Goal: Information Seeking & Learning: Learn about a topic

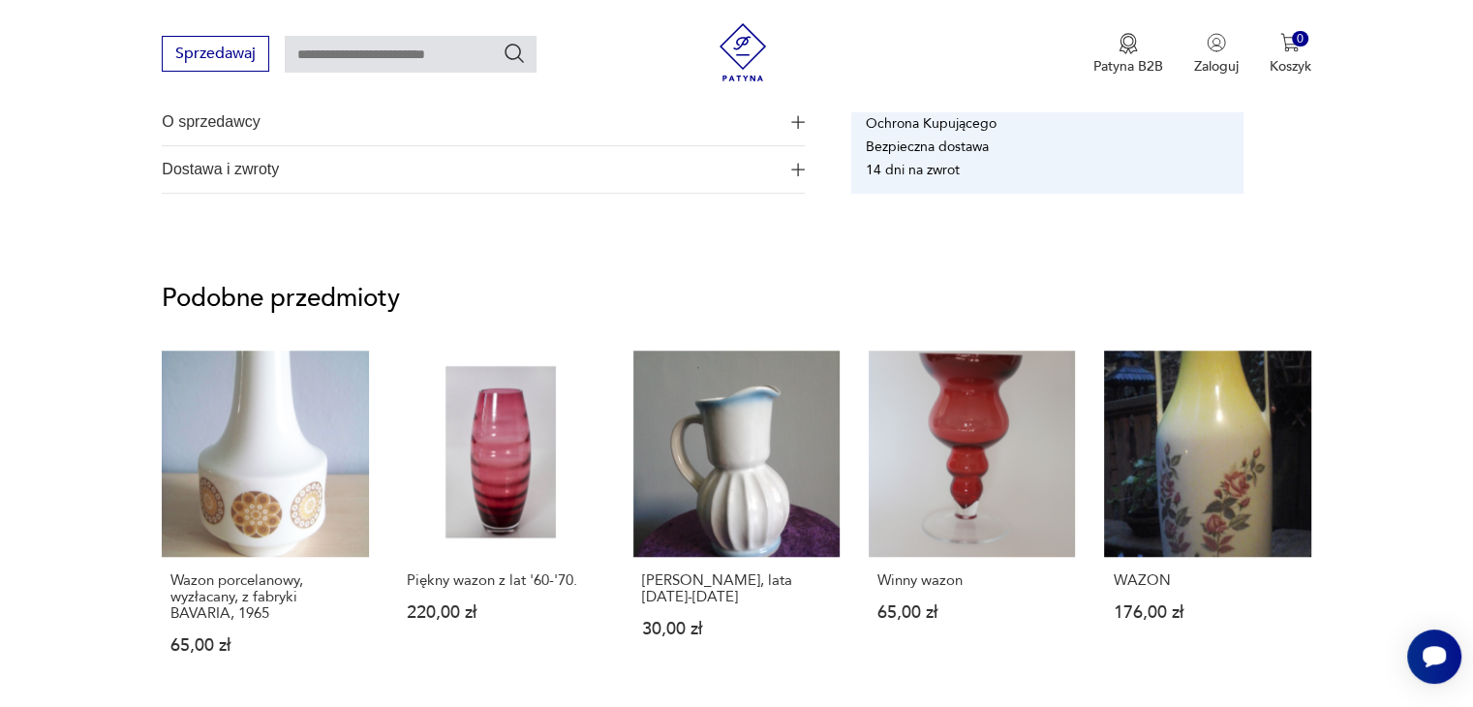
scroll to position [1199, 0]
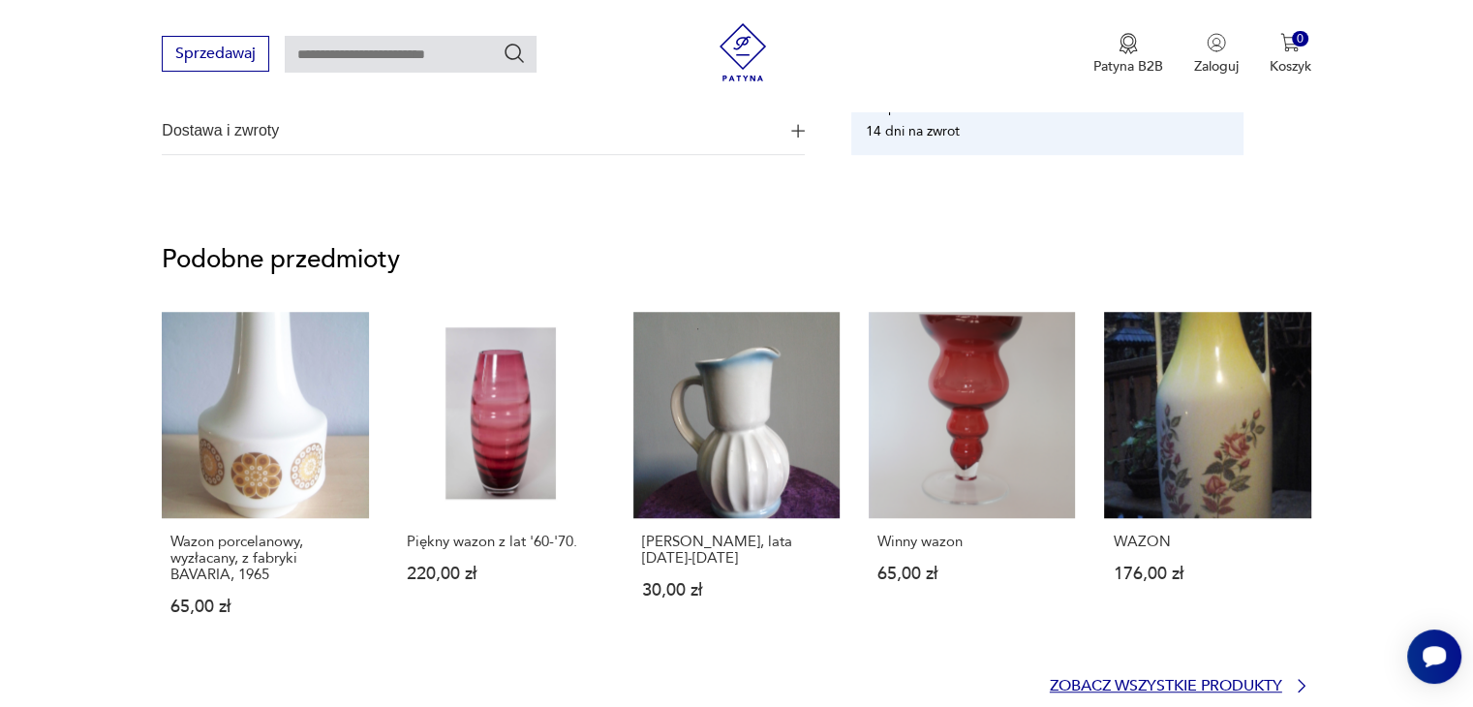
click at [1244, 681] on p "Zobacz wszystkie produkty" at bounding box center [1165, 686] width 232 height 13
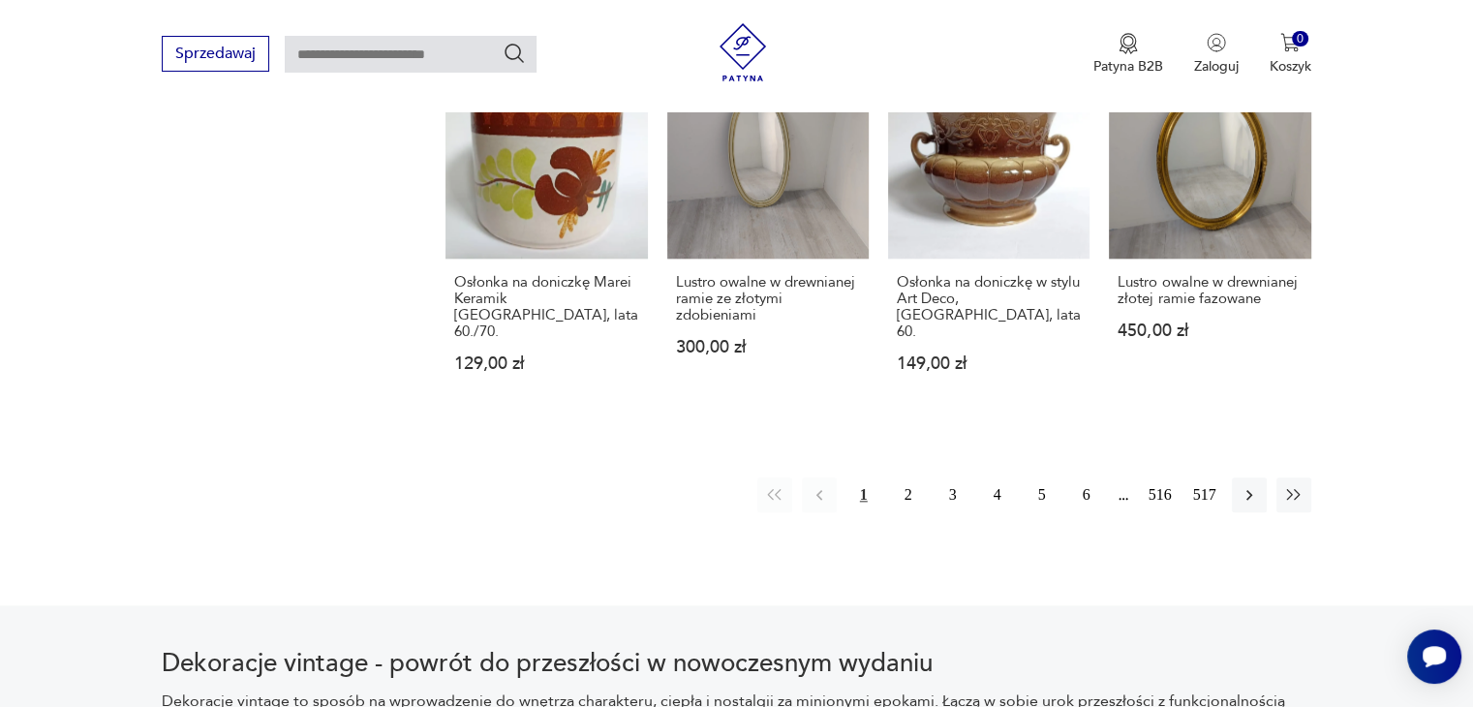
scroll to position [1991, 0]
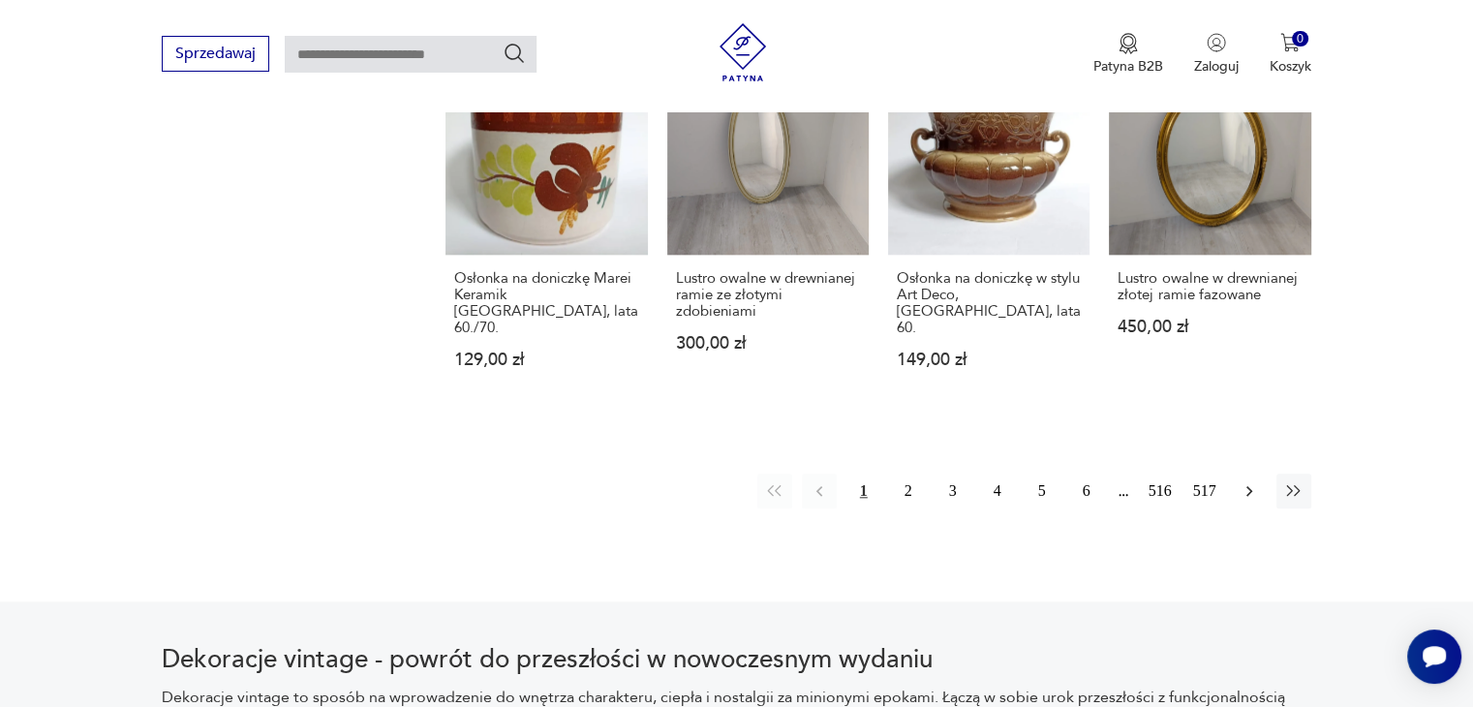
click at [1246, 481] on icon "button" at bounding box center [1248, 490] width 19 height 19
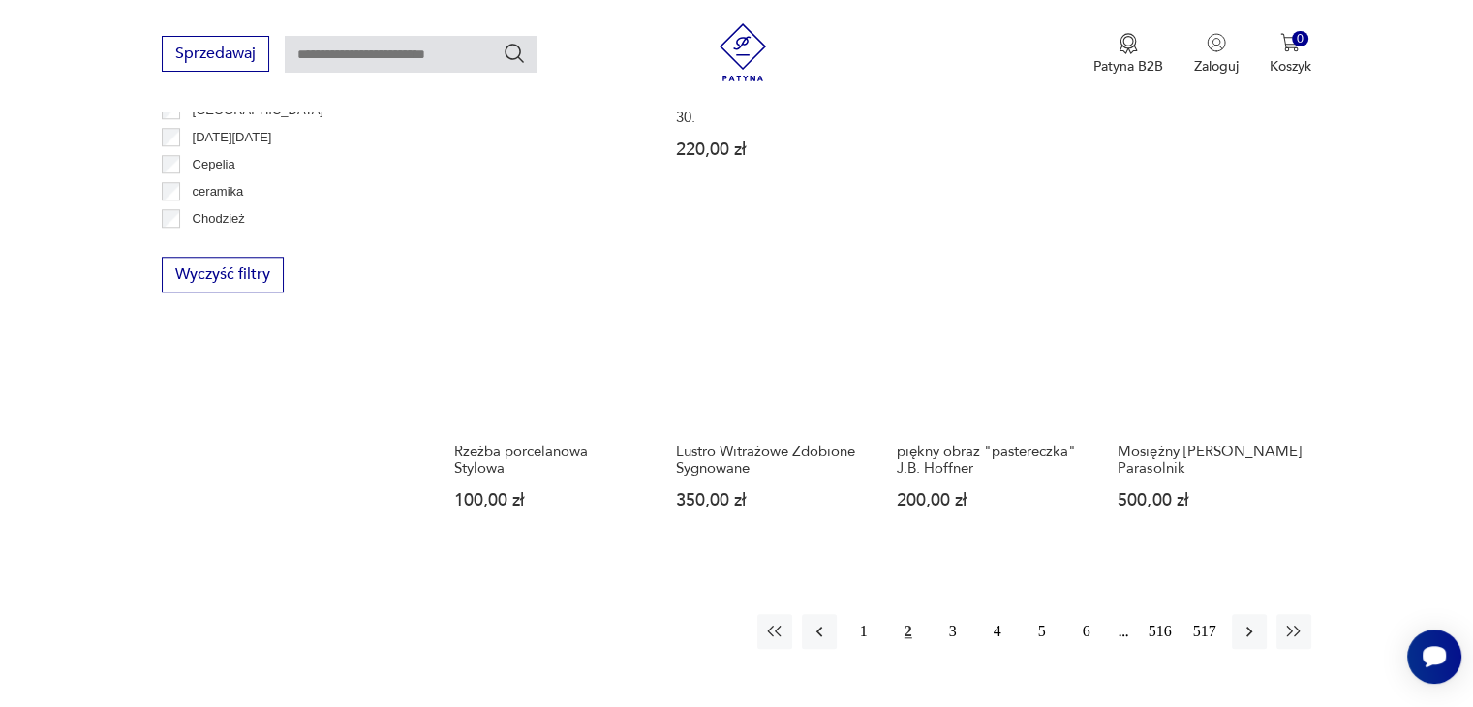
scroll to position [1765, 0]
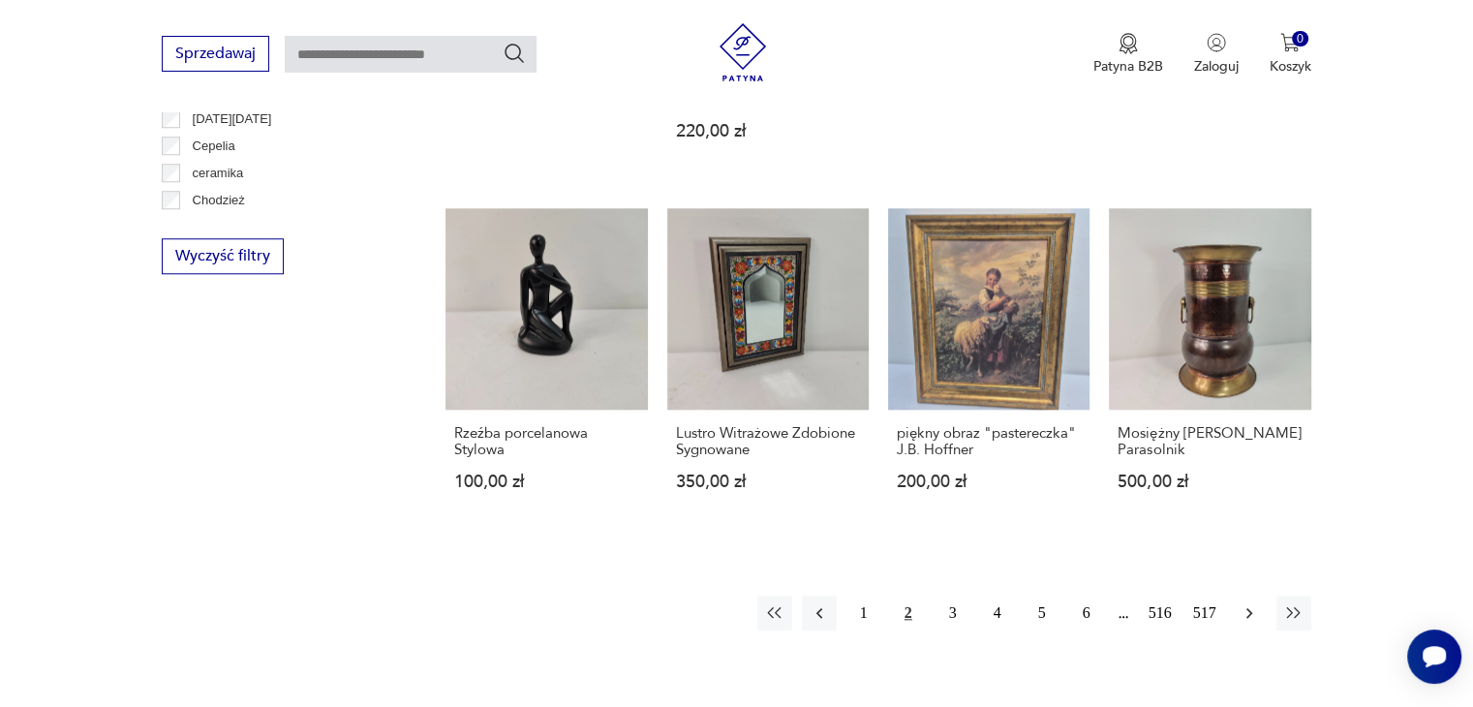
click at [1248, 603] on icon "button" at bounding box center [1248, 612] width 19 height 19
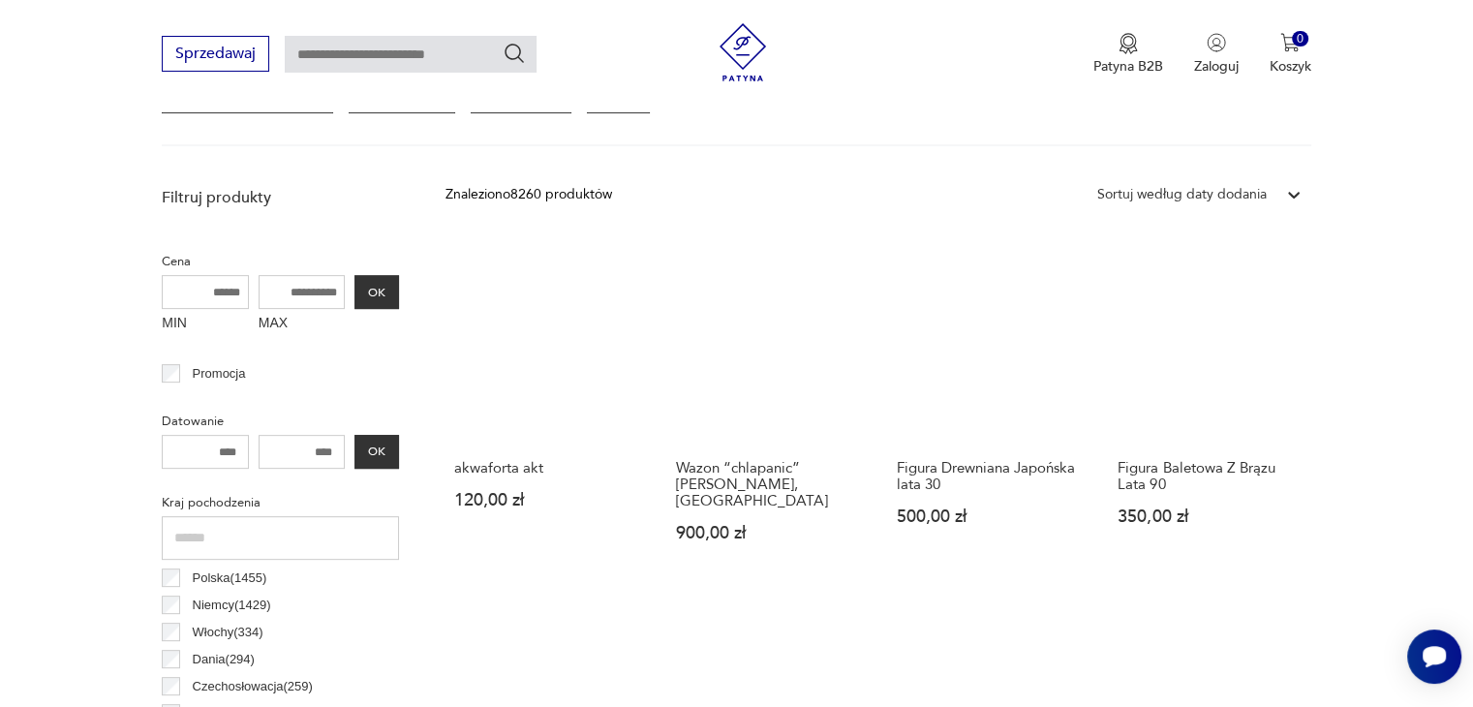
scroll to position [629, 0]
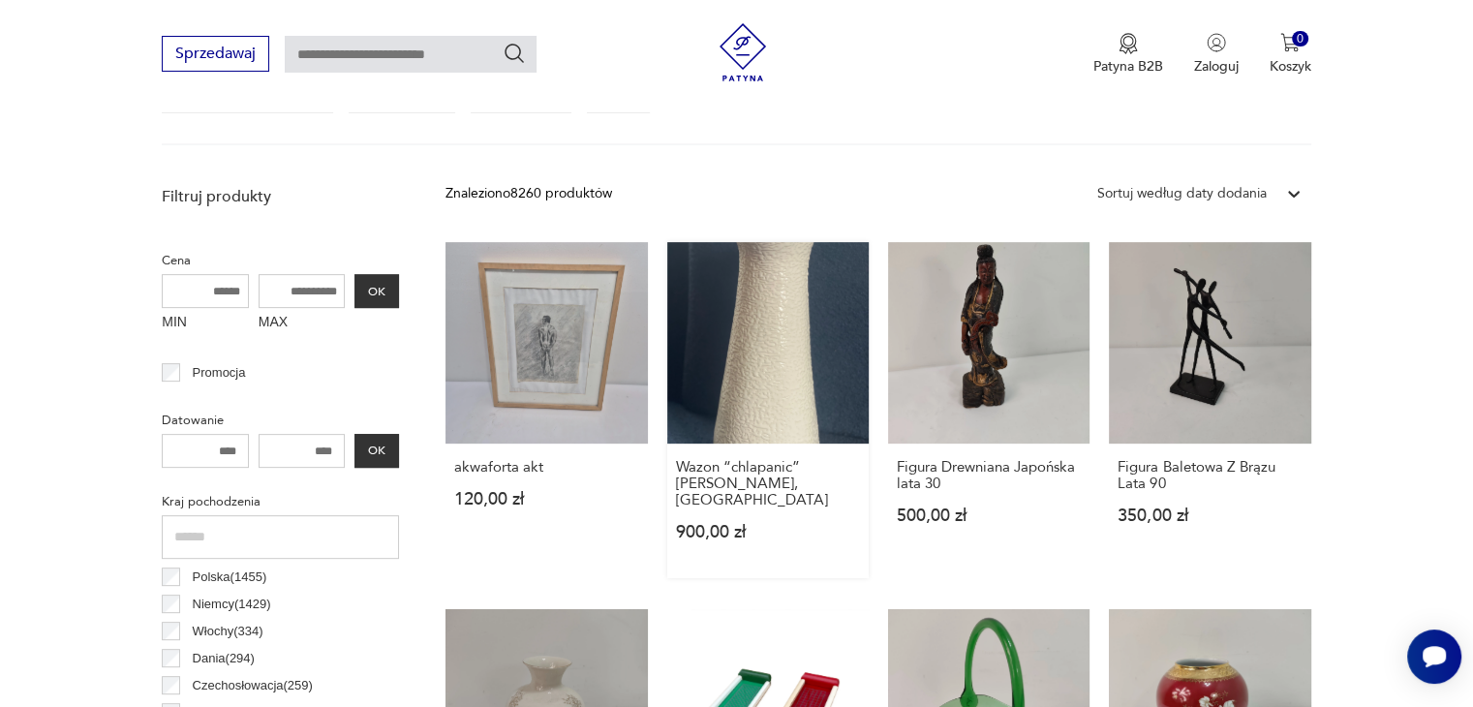
click at [768, 336] on link "Wazon “chlapanic” [PERSON_NAME], Pruszkòw 900,00 zł" at bounding box center [767, 410] width 201 height 336
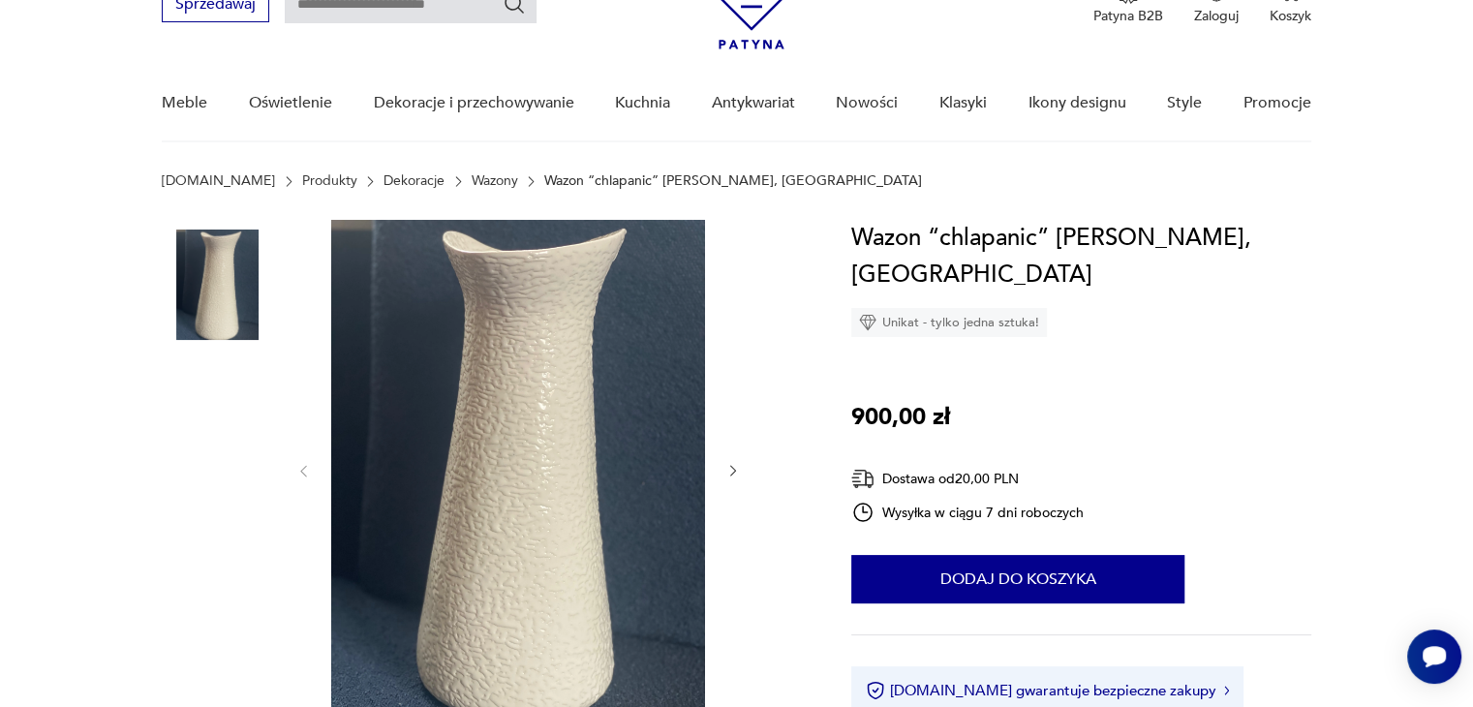
scroll to position [116, 0]
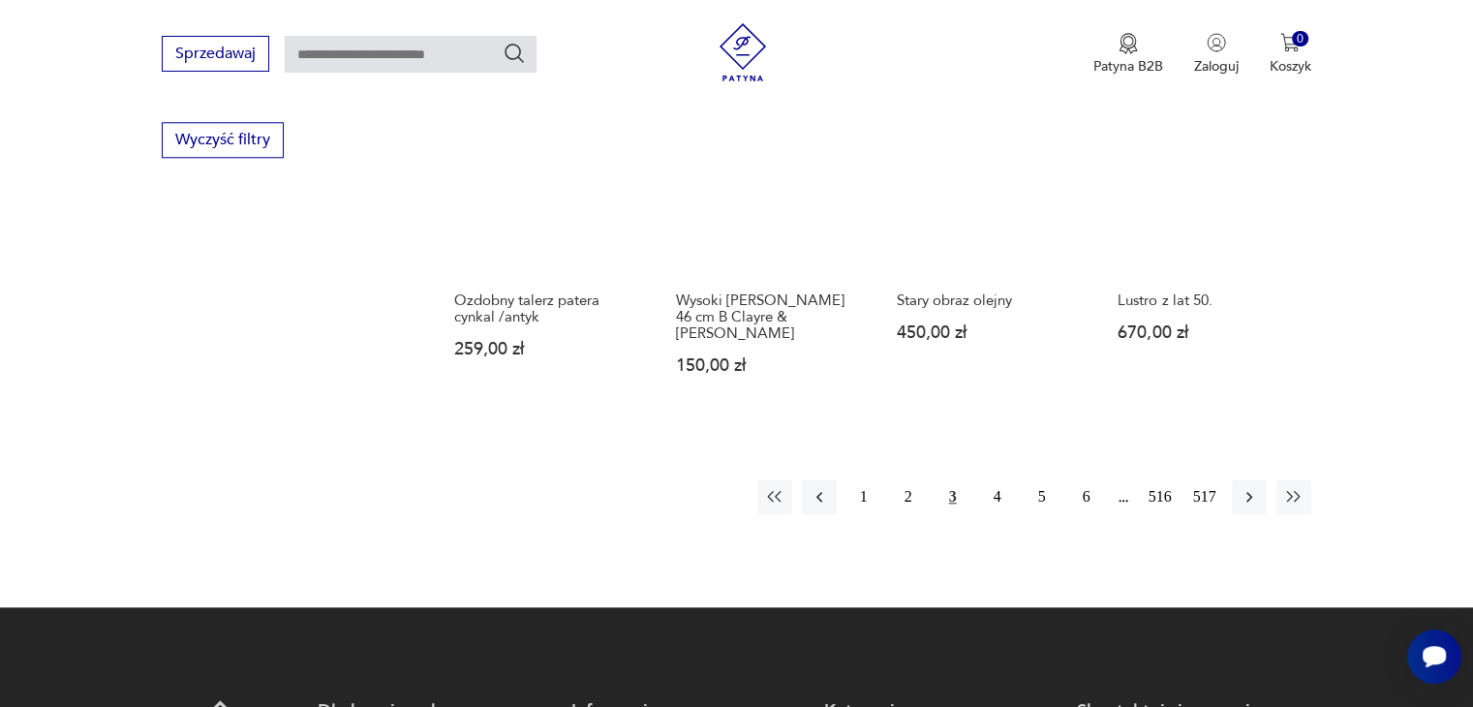
scroll to position [1945, 0]
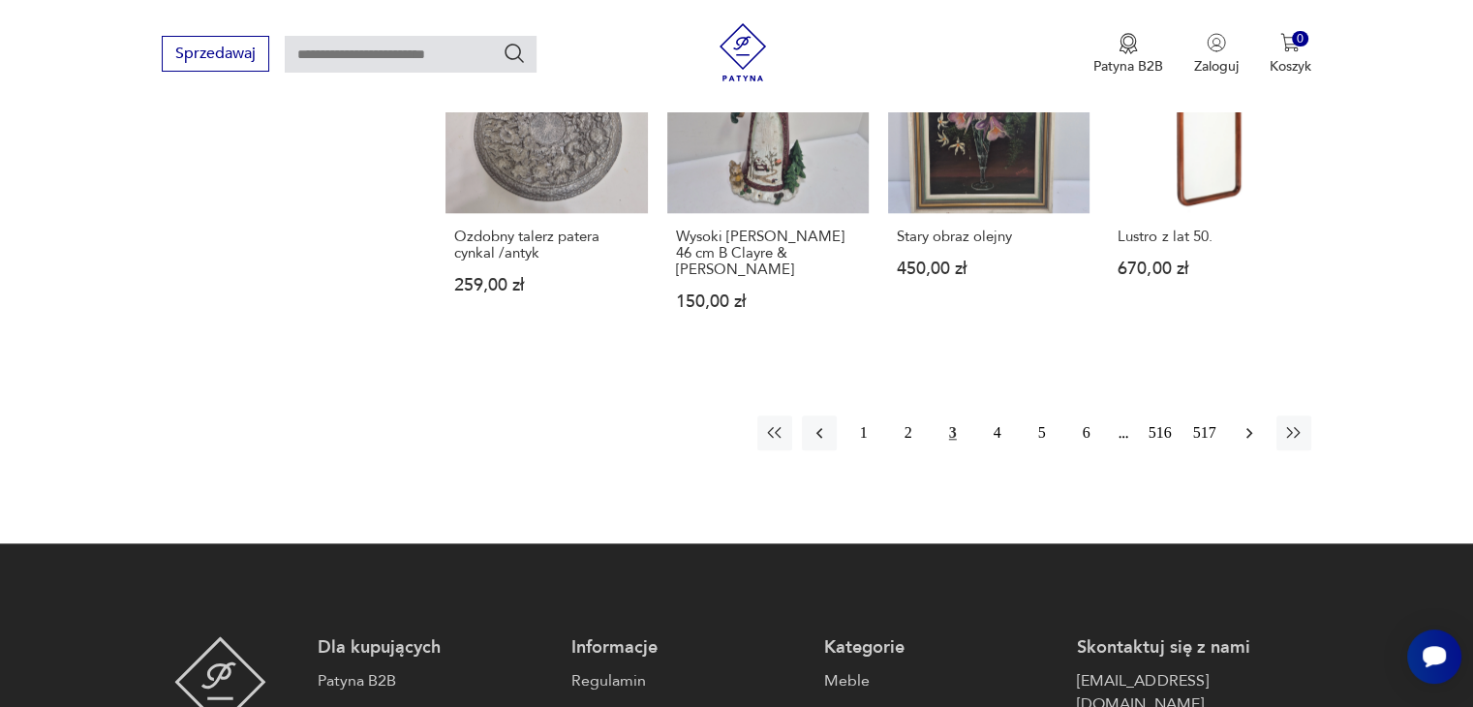
click at [1251, 423] on icon "button" at bounding box center [1248, 432] width 19 height 19
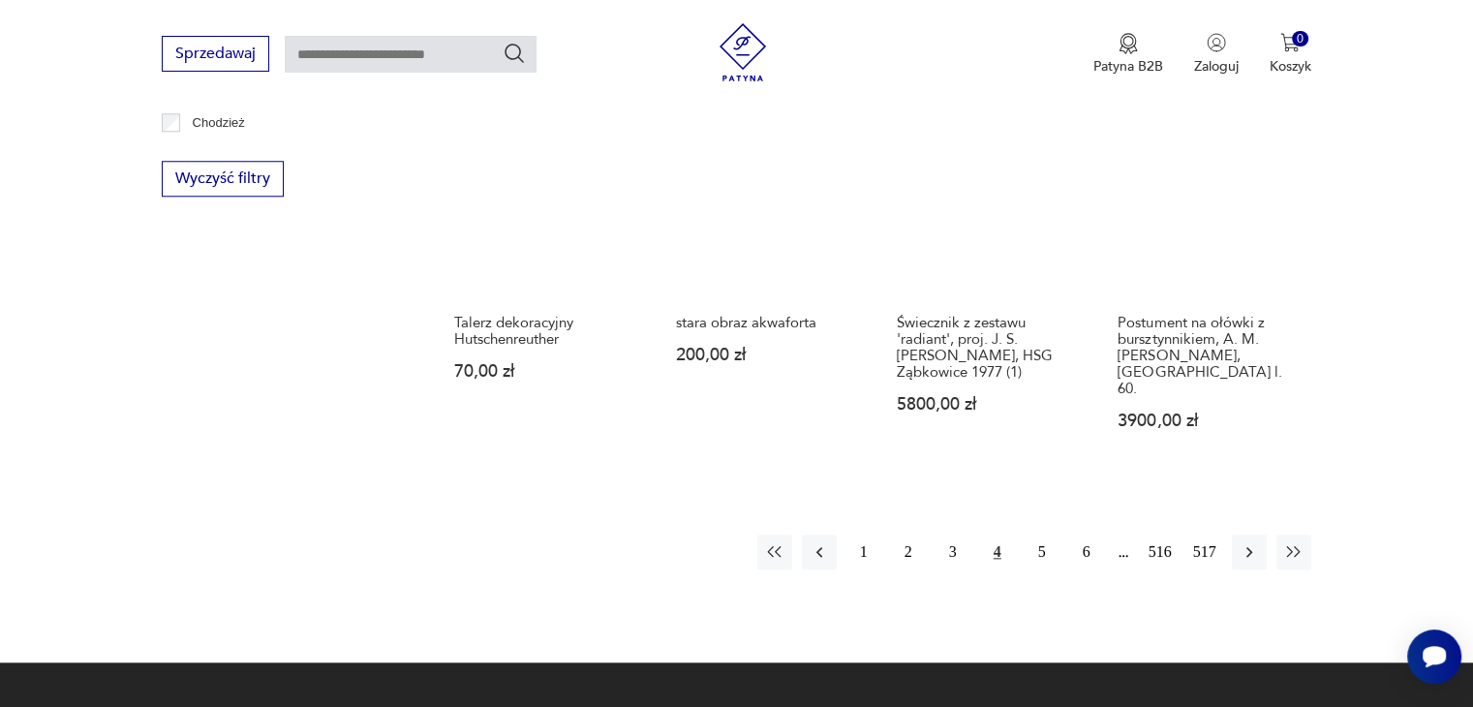
scroll to position [1919, 0]
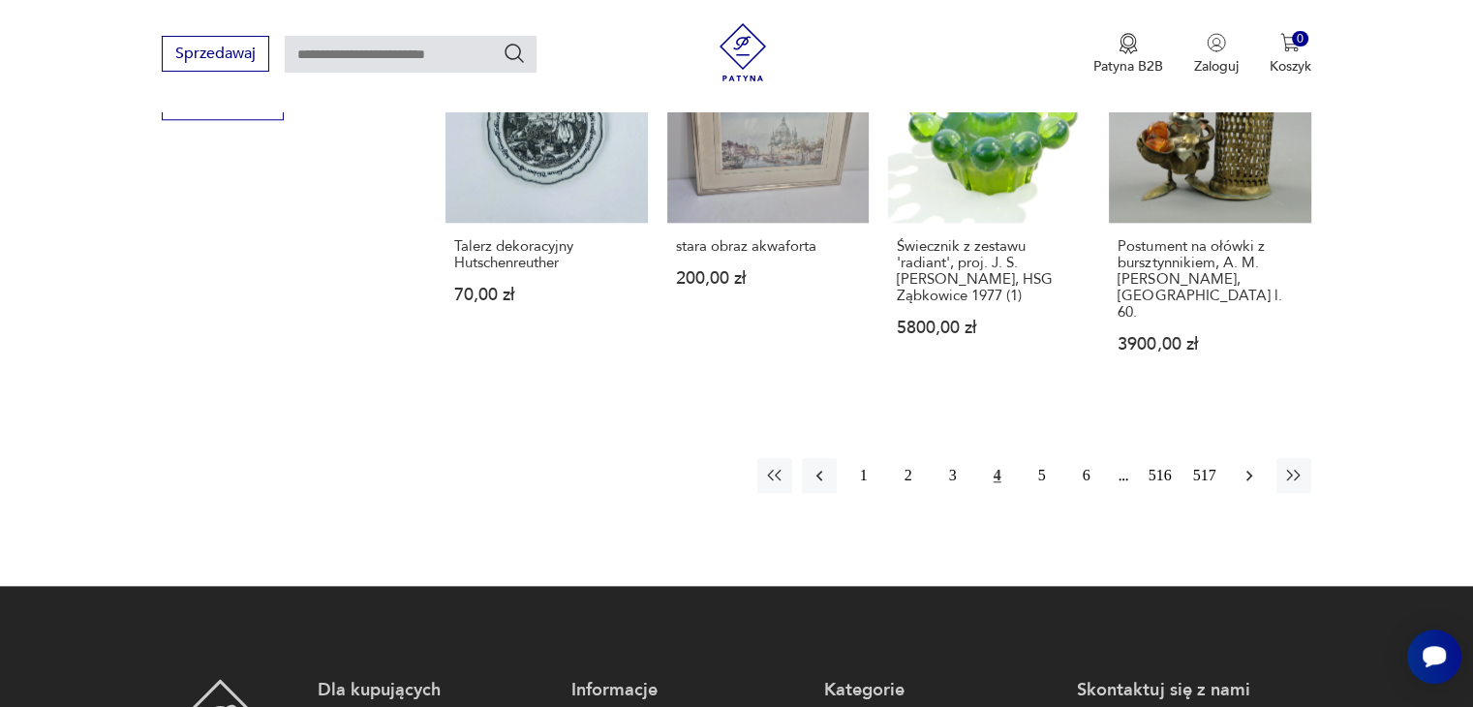
click at [1245, 466] on icon "button" at bounding box center [1248, 475] width 19 height 19
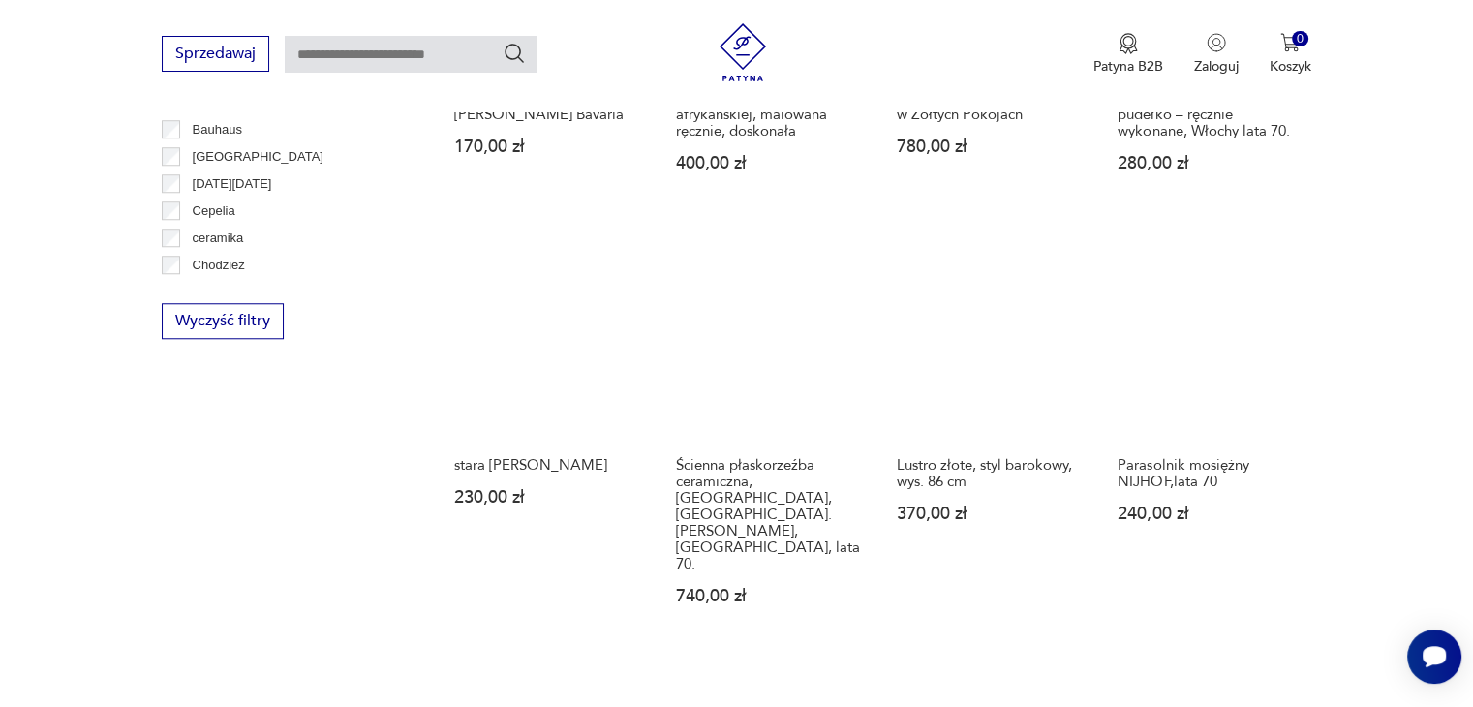
scroll to position [1790, 0]
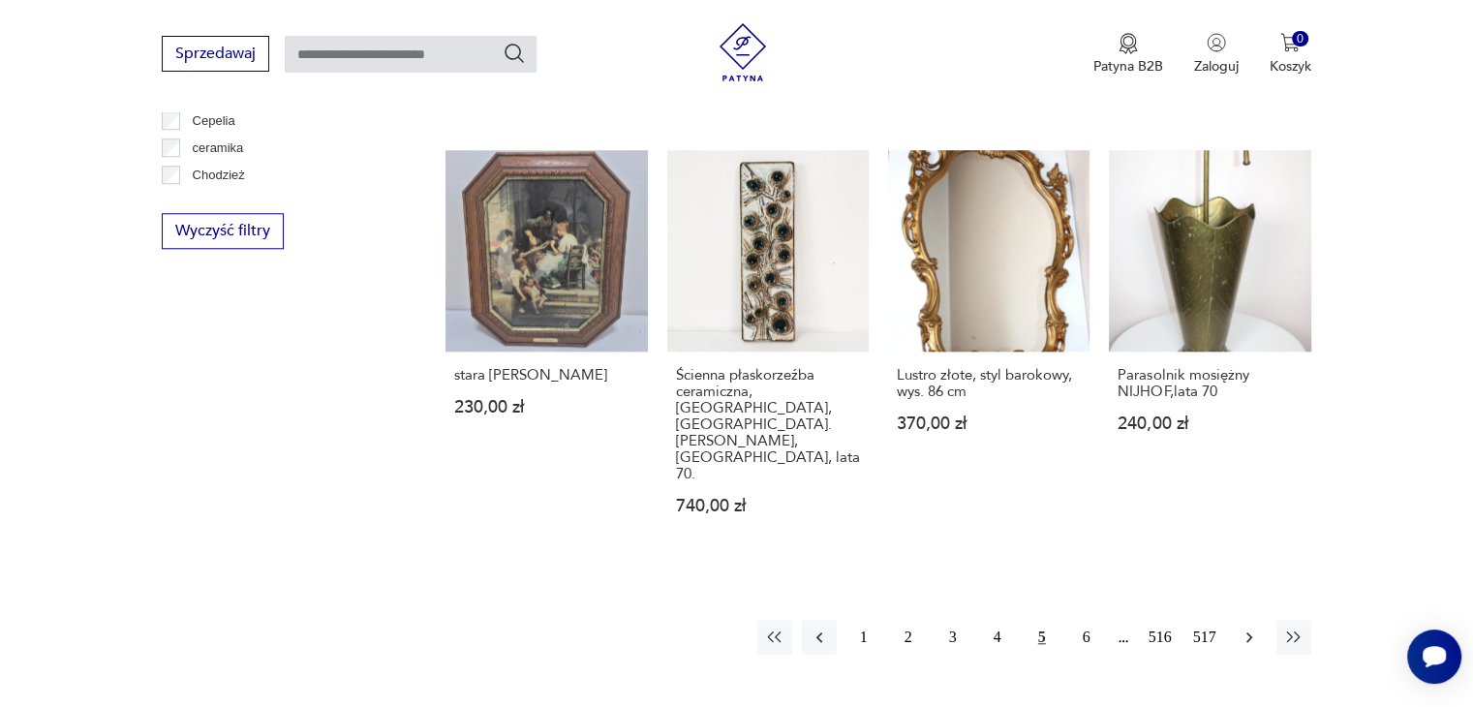
click at [1250, 627] on icon "button" at bounding box center [1248, 636] width 19 height 19
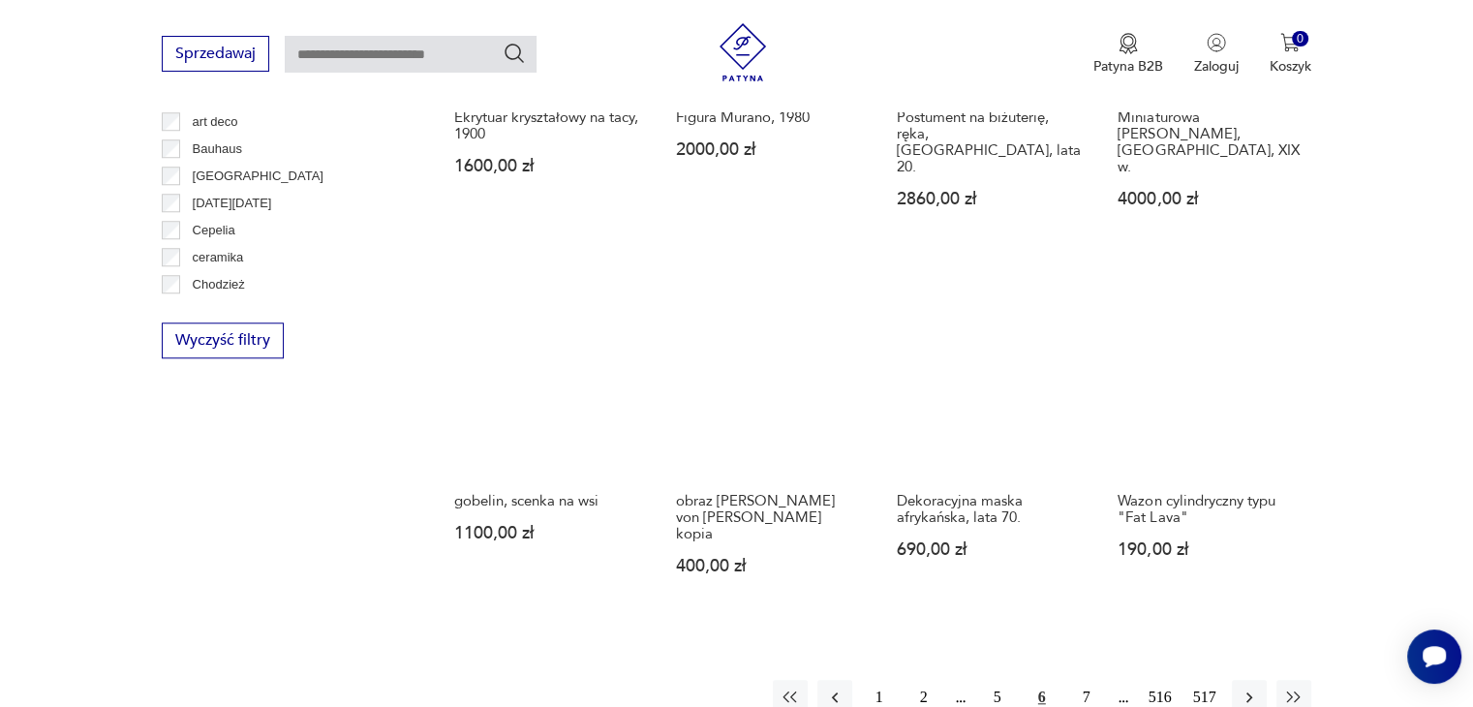
scroll to position [1700, 0]
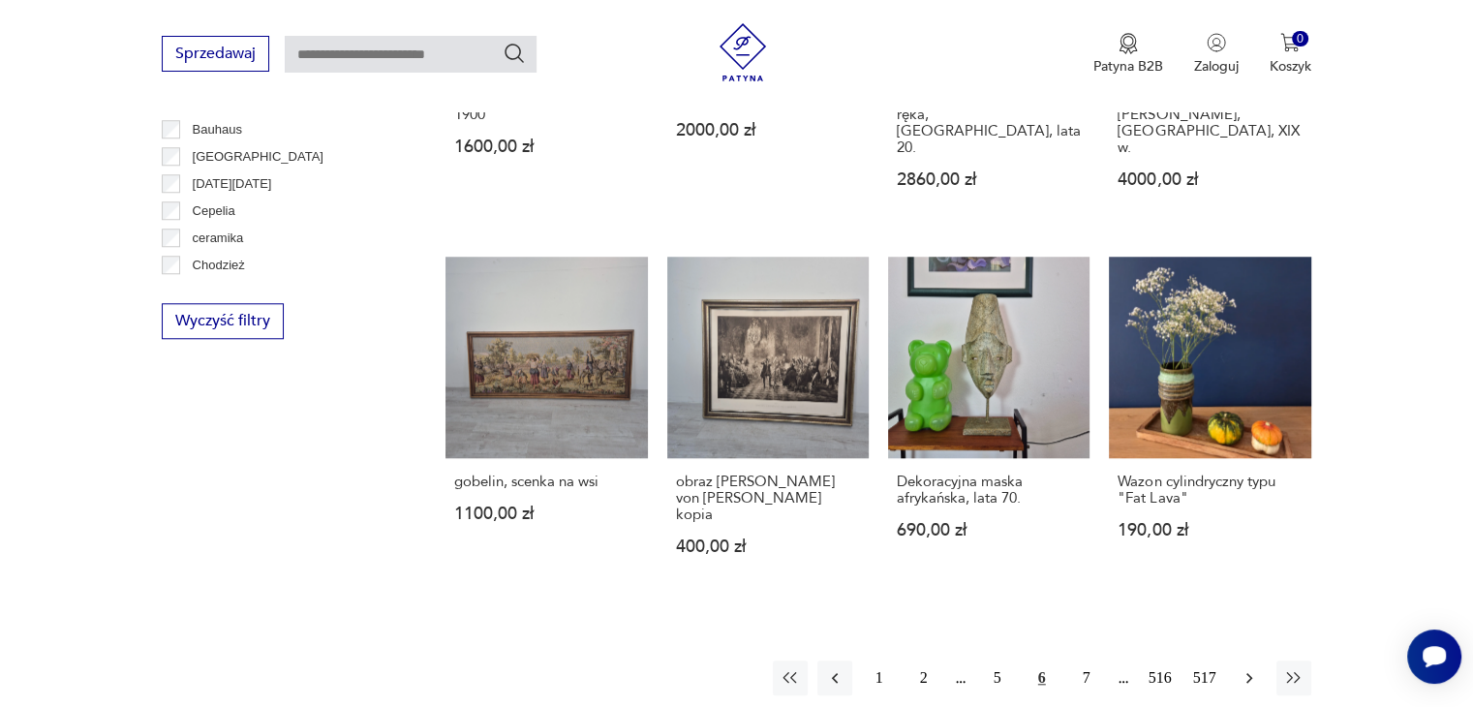
click at [1255, 668] on icon "button" at bounding box center [1248, 677] width 19 height 19
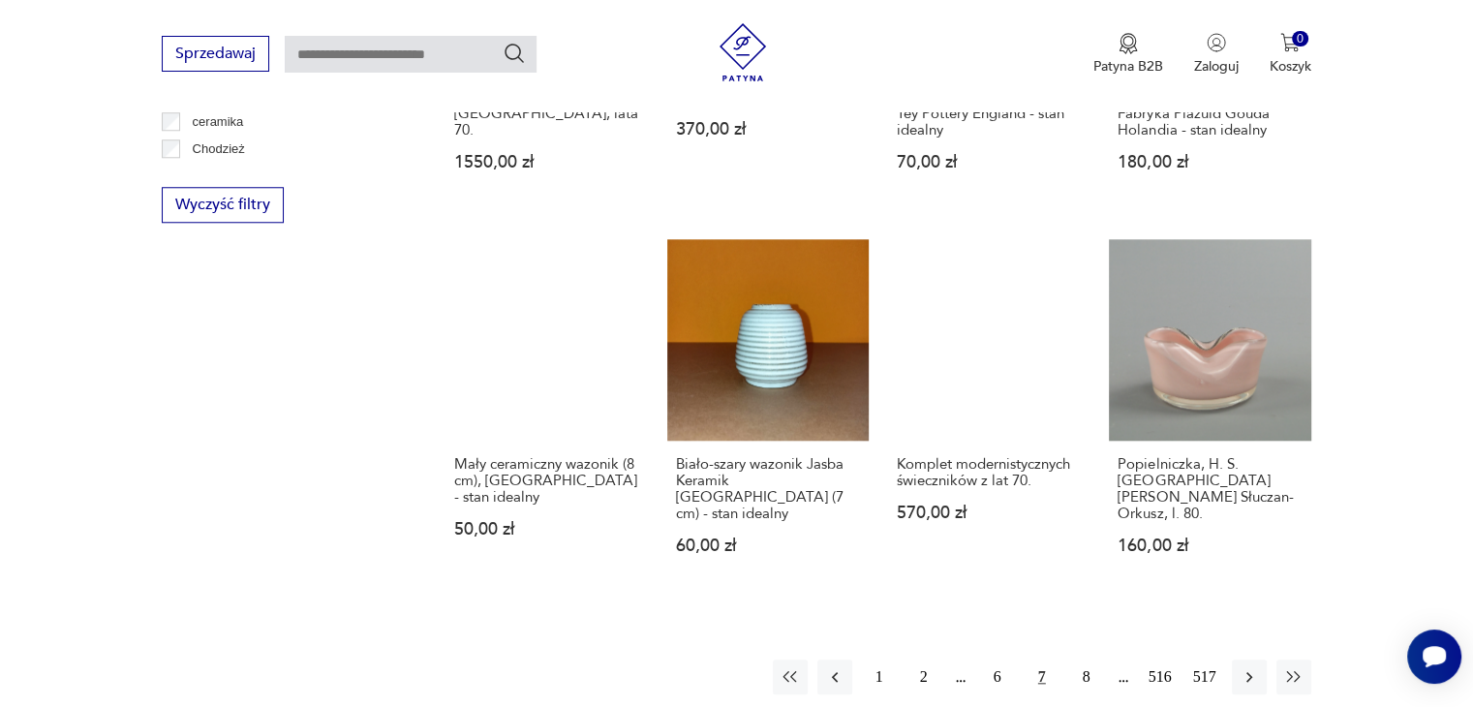
scroll to position [1855, 0]
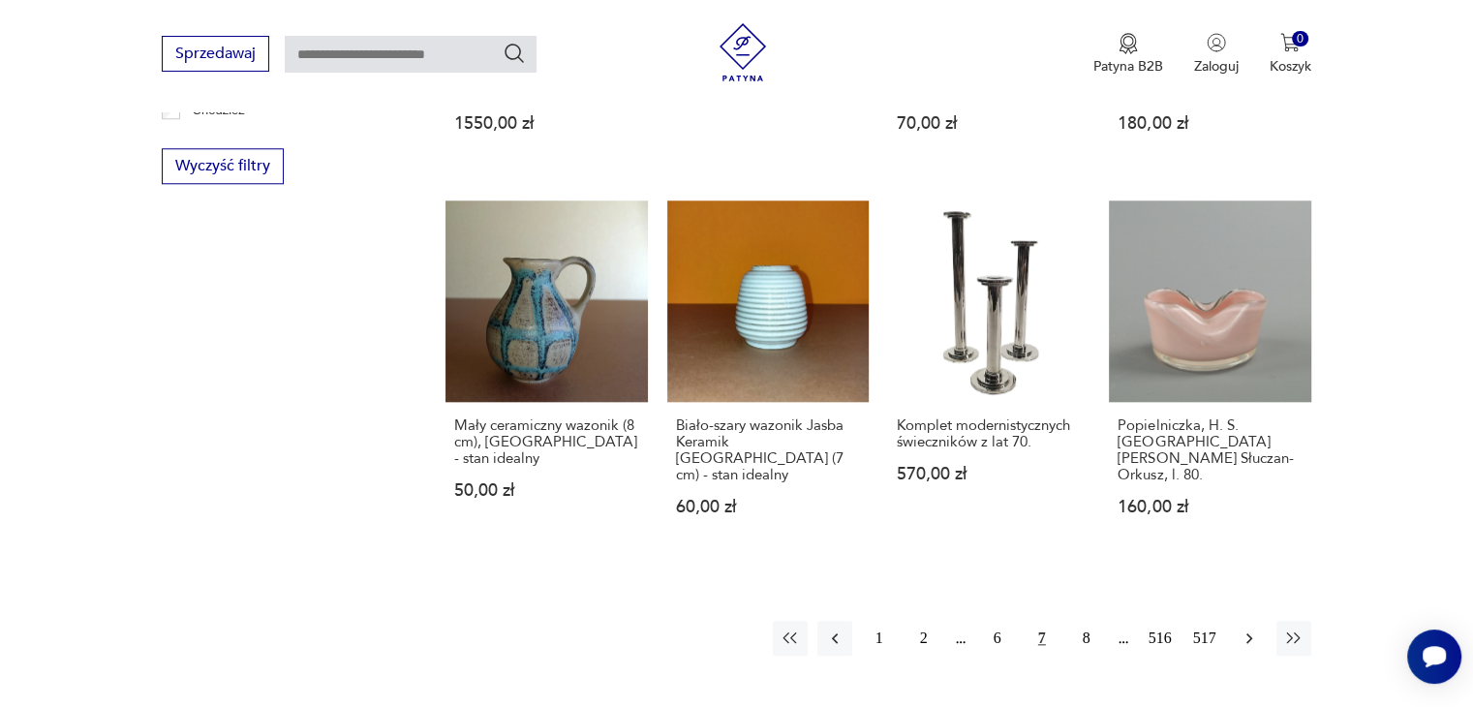
click at [1248, 628] on icon "button" at bounding box center [1248, 637] width 19 height 19
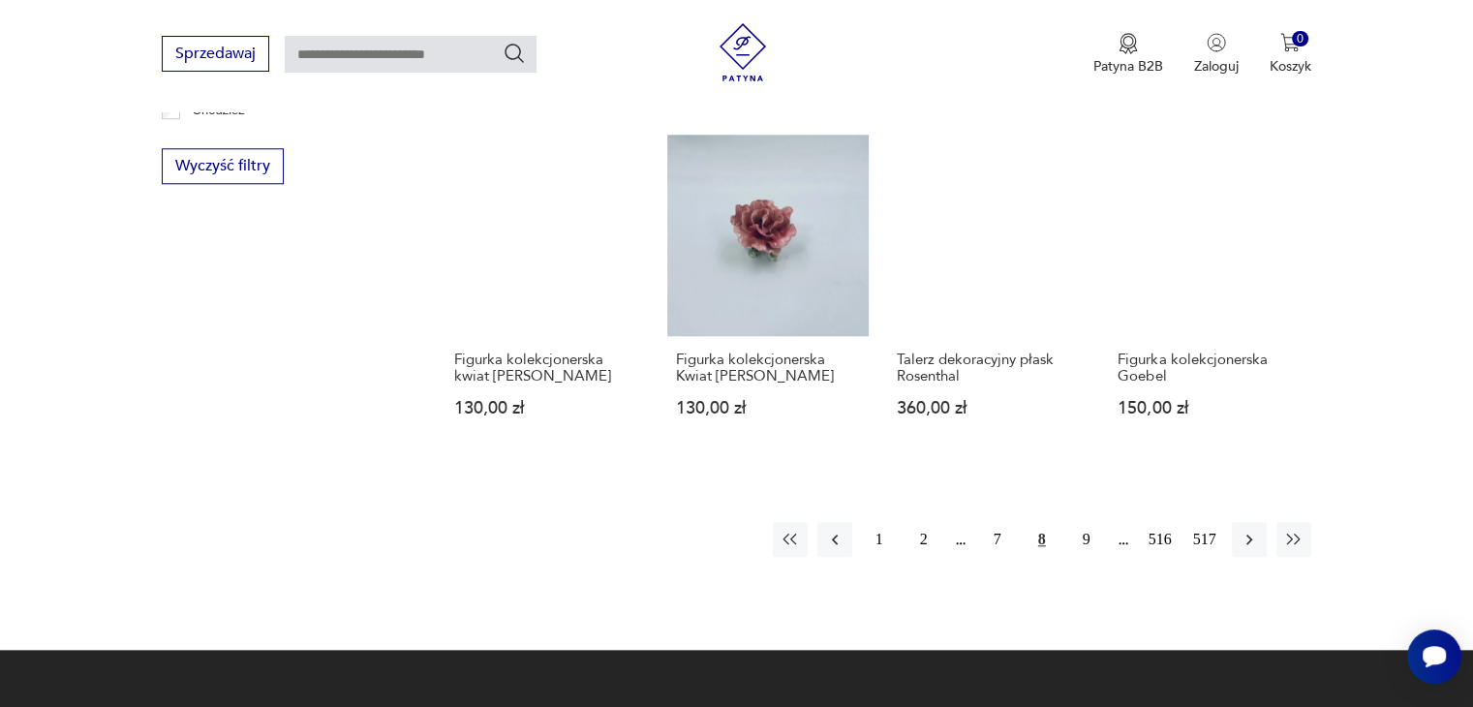
scroll to position [1894, 0]
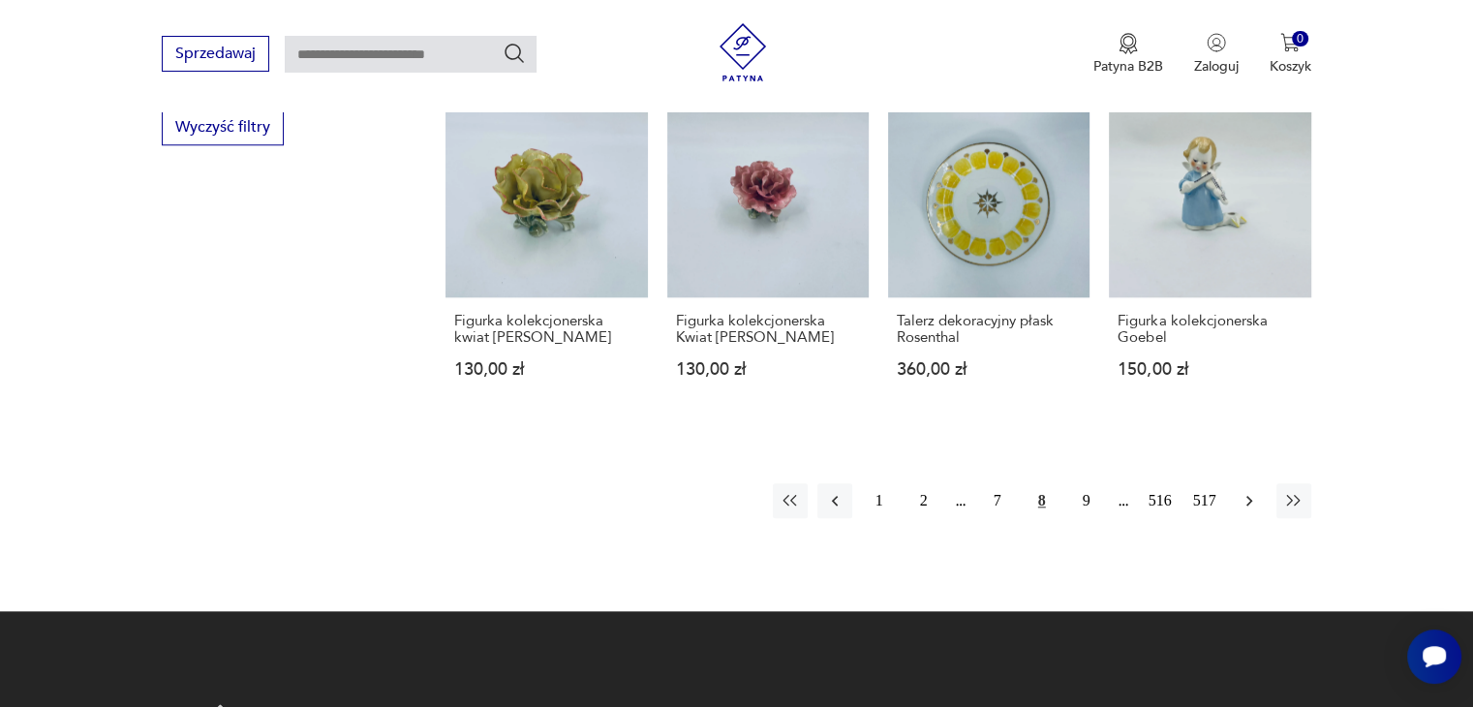
click at [1244, 491] on icon "button" at bounding box center [1248, 500] width 19 height 19
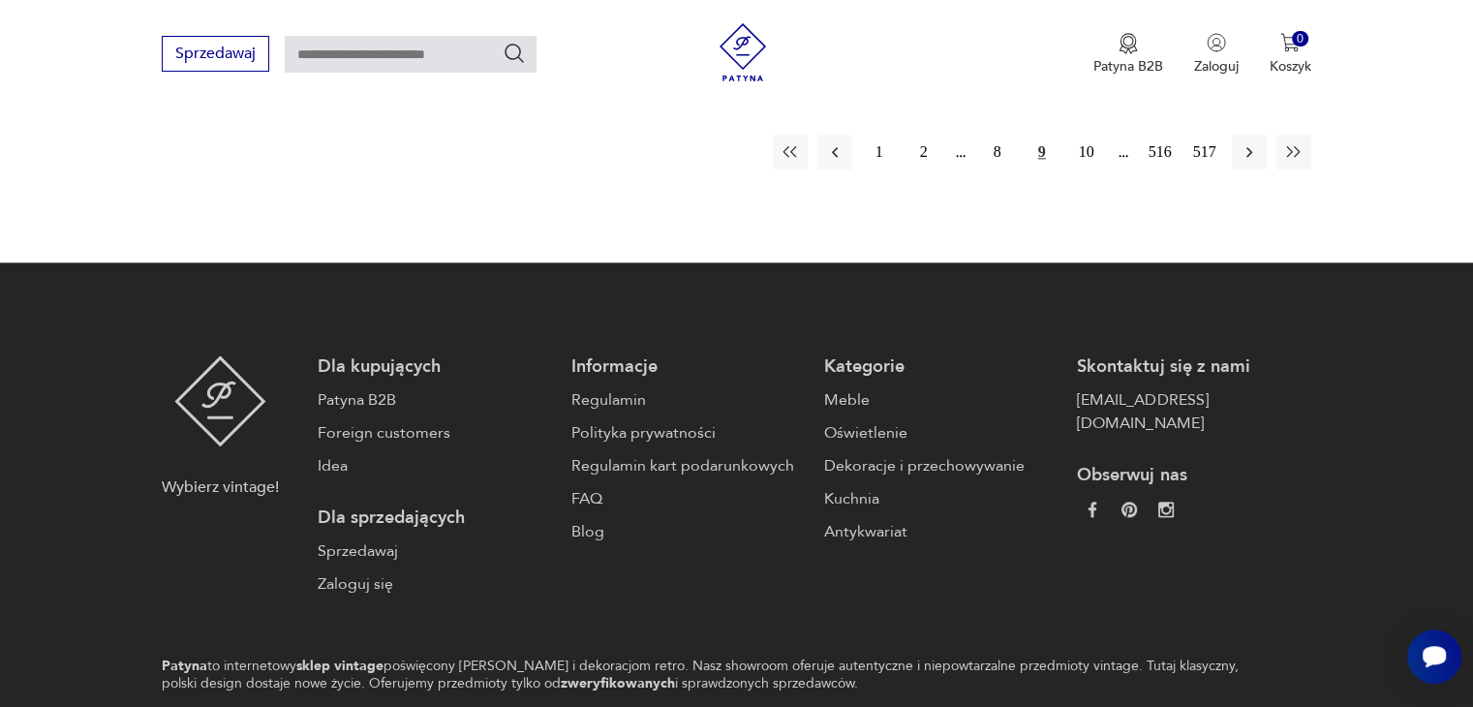
scroll to position [2329, 0]
